Goal: Understand process/instructions

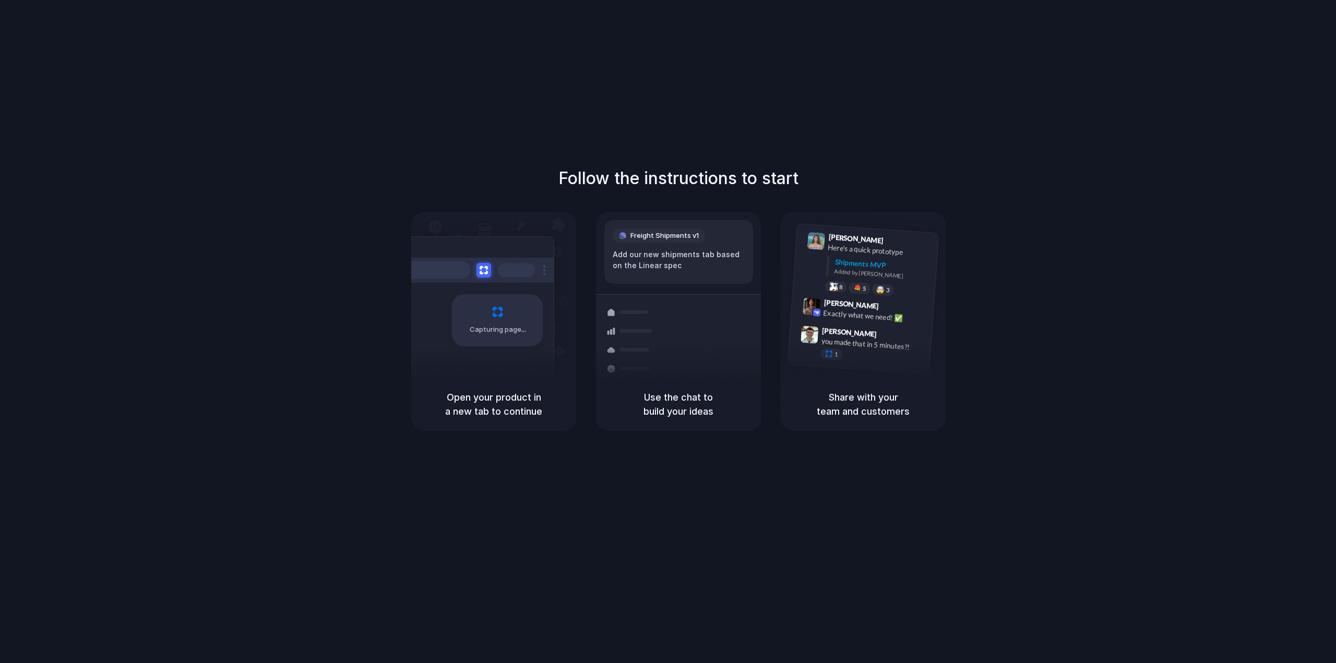
drag, startPoint x: 538, startPoint y: 330, endPoint x: 591, endPoint y: 376, distance: 70.3
click at [587, 374] on div "Capturing page Open your product in a new tab to continue Freight Shipments v1 …" at bounding box center [678, 321] width 535 height 219
click at [591, 376] on div "Capturing page Open your product in a new tab to continue Freight Shipments v1 …" at bounding box center [678, 321] width 535 height 219
drag, startPoint x: 535, startPoint y: 406, endPoint x: 565, endPoint y: 405, distance: 30.3
click at [565, 405] on div "Open your product in a new tab to continue" at bounding box center [493, 404] width 165 height 53
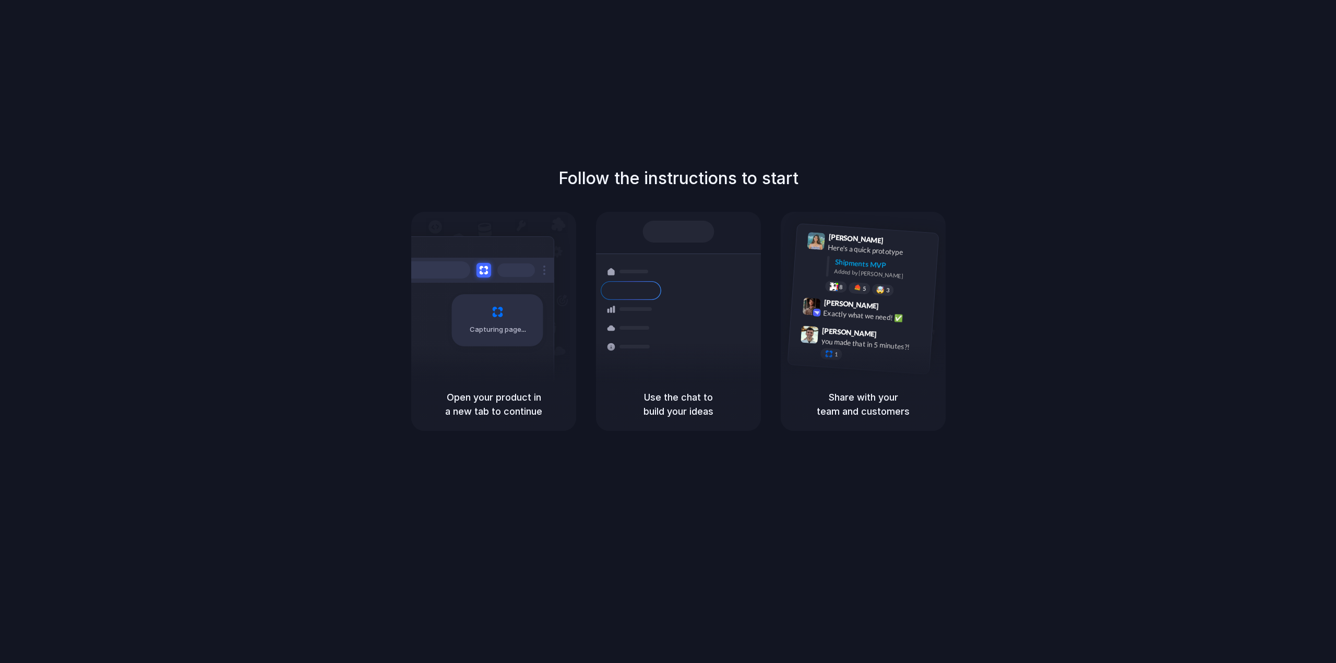
click at [569, 399] on div "Open your product in a new tab to continue" at bounding box center [493, 404] width 165 height 53
drag, startPoint x: 673, startPoint y: 168, endPoint x: 864, endPoint y: 220, distance: 198.6
click at [864, 220] on div "Follow the instructions to start Capturing page Open your product in a new tab …" at bounding box center [678, 298] width 1336 height 265
click at [864, 220] on div "[PERSON_NAME] 9:41 AM Here's a quick prototype Shipments MVP Added by [PERSON_N…" at bounding box center [863, 295] width 165 height 166
click at [695, 186] on h1 "Follow the instructions to start" at bounding box center [679, 178] width 240 height 25
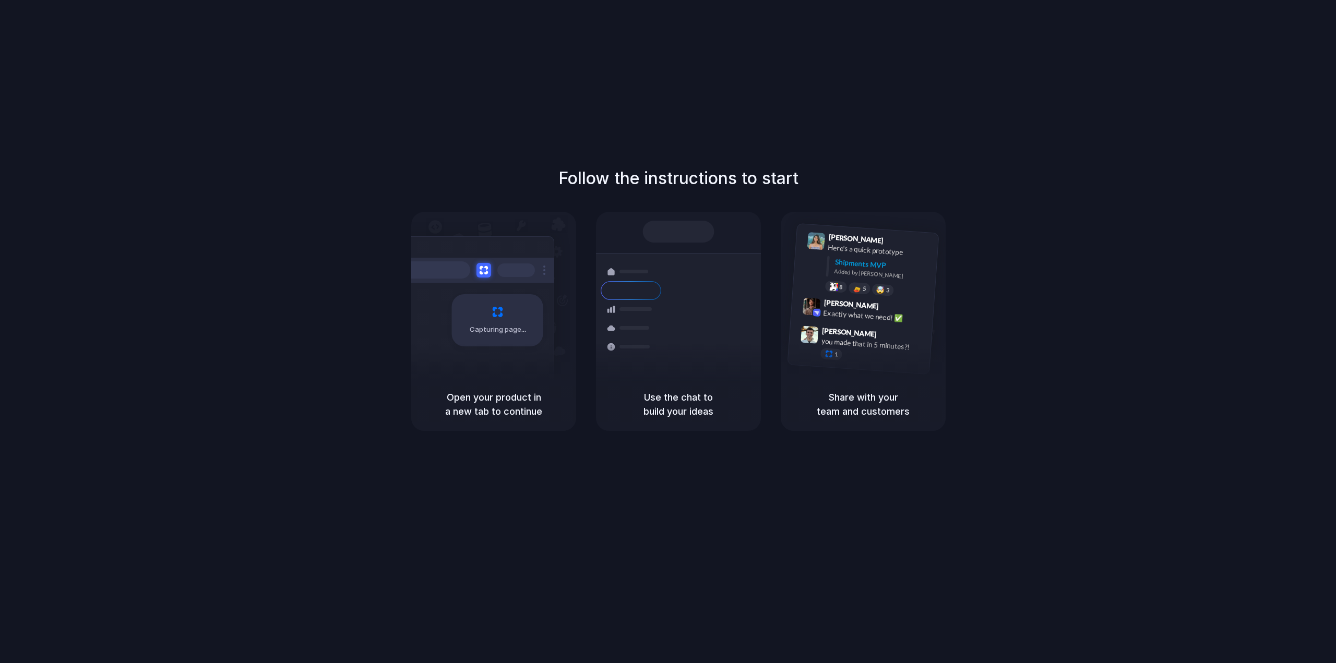
click at [495, 319] on div "Capturing page" at bounding box center [497, 320] width 91 height 52
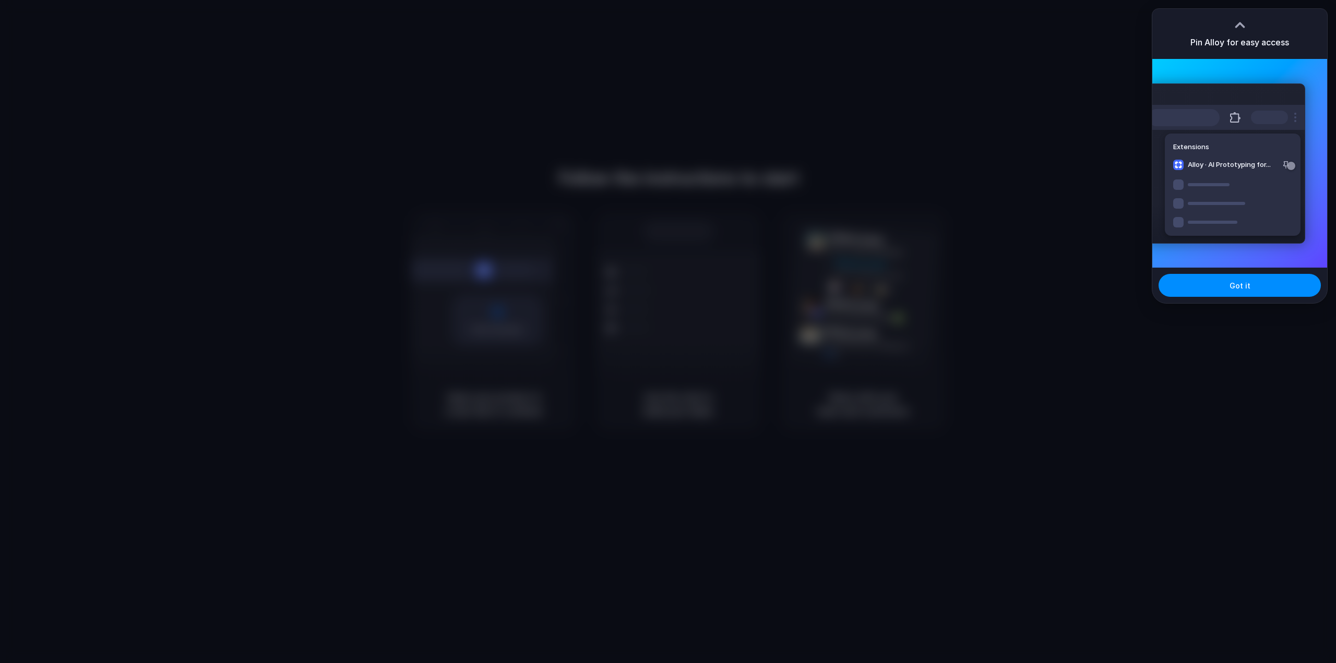
click at [992, 165] on div at bounding box center [668, 331] width 1336 height 663
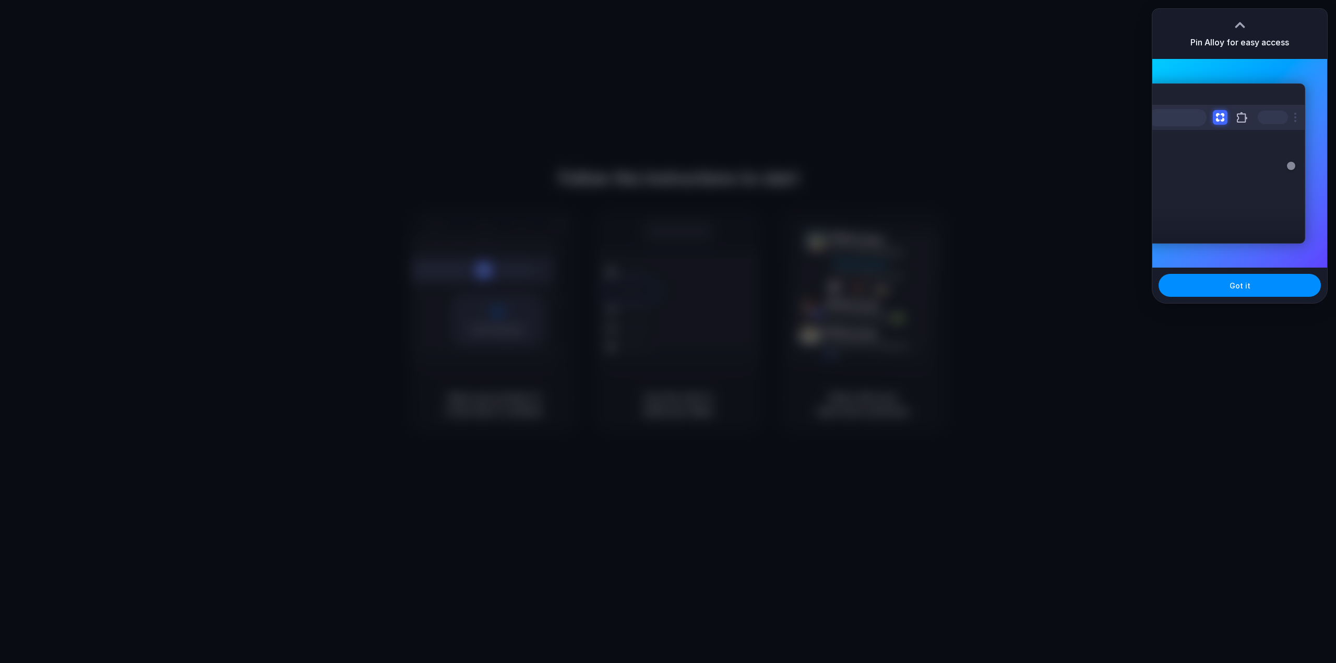
drag, startPoint x: 454, startPoint y: 303, endPoint x: 932, endPoint y: 145, distance: 503.0
click at [468, 287] on div at bounding box center [668, 331] width 1336 height 663
click at [934, 224] on div at bounding box center [668, 331] width 1336 height 663
click at [1232, 284] on span "Got it" at bounding box center [1240, 285] width 21 height 11
